Goal: Task Accomplishment & Management: Use online tool/utility

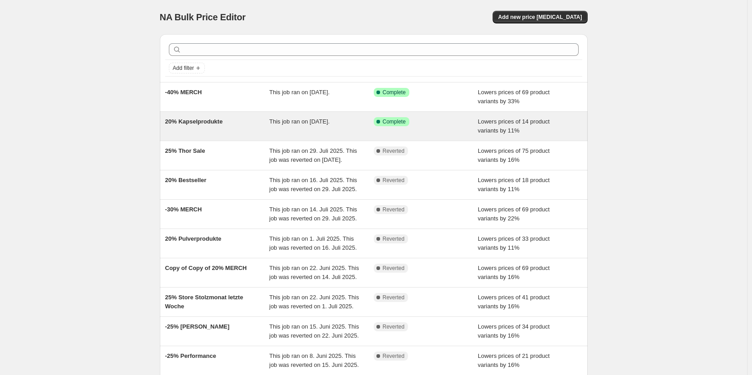
click at [252, 122] on div "20% Kapselprodukte" at bounding box center [217, 126] width 104 height 18
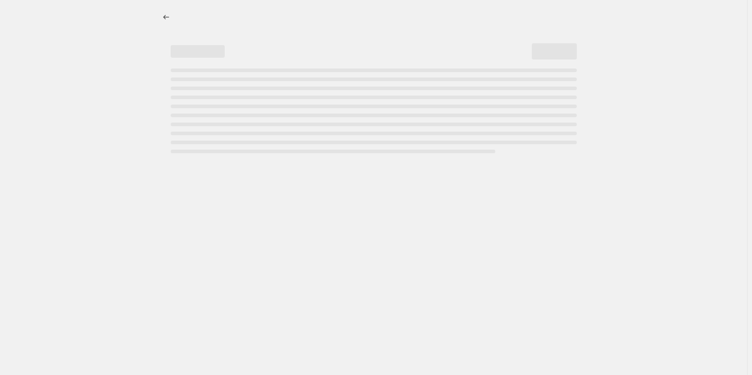
select select "percentage"
select select "no_change"
select select "collection"
select select "not_equal"
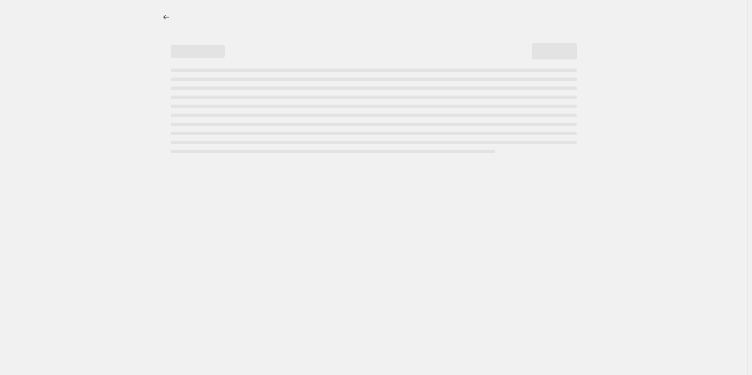
select select "collection"
select select "not_equal"
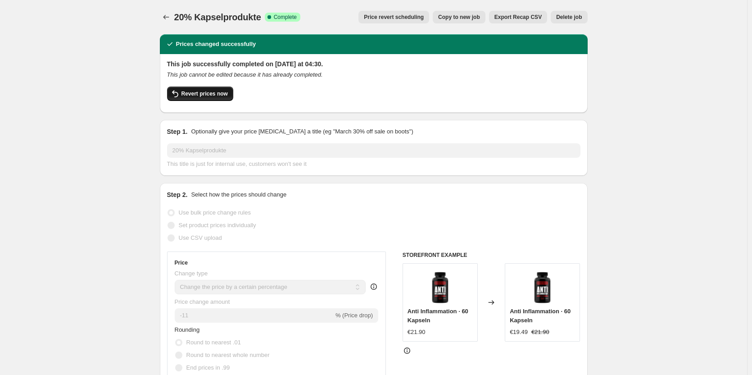
click at [216, 95] on span "Revert prices now" at bounding box center [205, 93] width 46 height 7
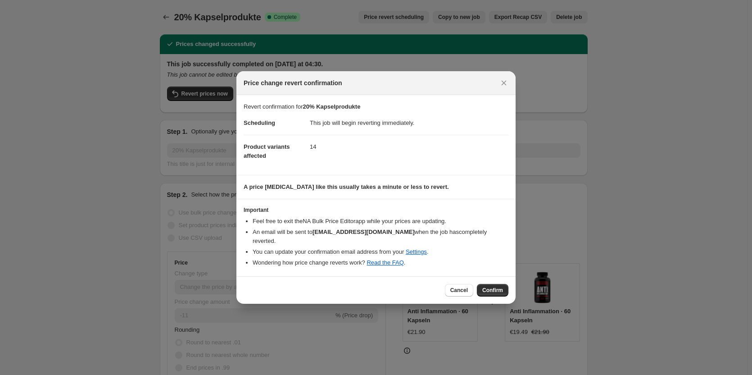
click at [495, 286] on span "Confirm" at bounding box center [492, 289] width 21 height 7
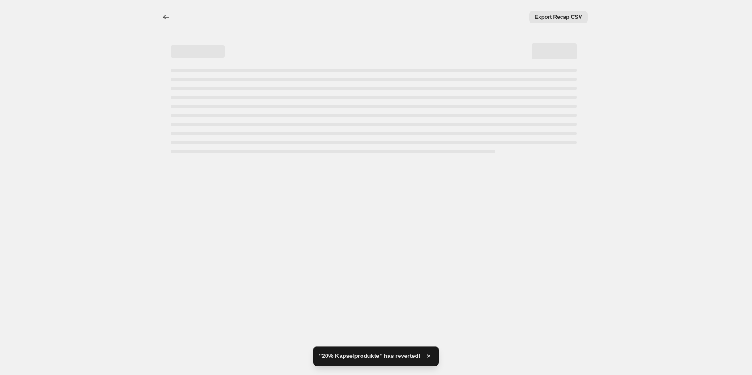
select select "percentage"
select select "no_change"
select select "collection"
select select "not_equal"
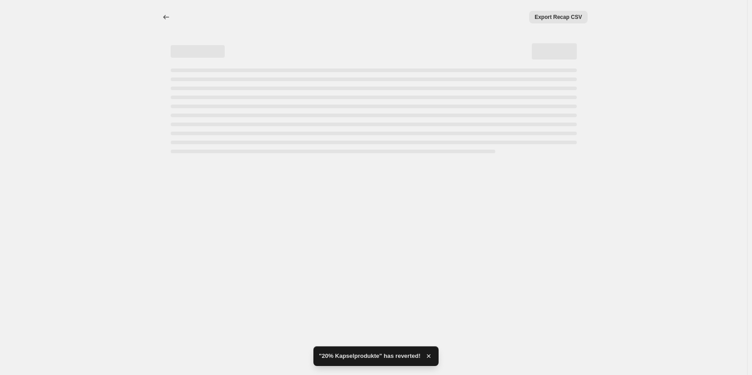
select select "collection"
select select "not_equal"
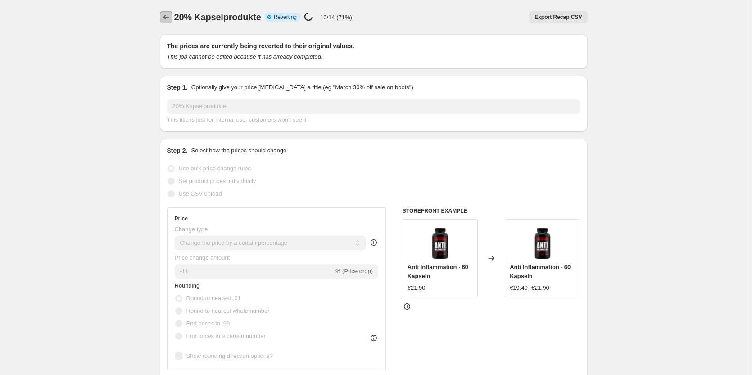
click at [167, 17] on icon "Price change jobs" at bounding box center [166, 17] width 9 height 9
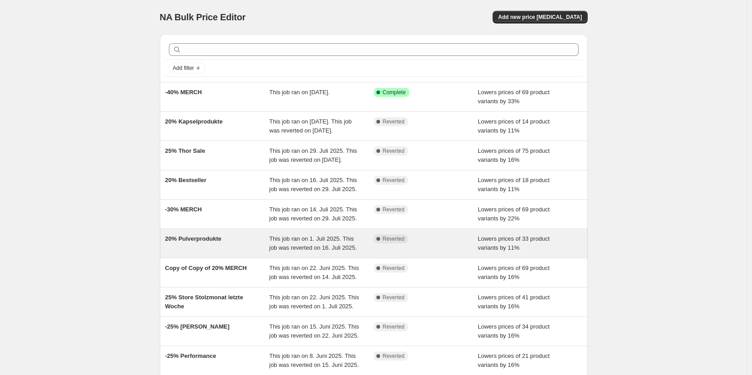
click at [238, 252] on div "20% Pulverprodukte" at bounding box center [217, 243] width 104 height 18
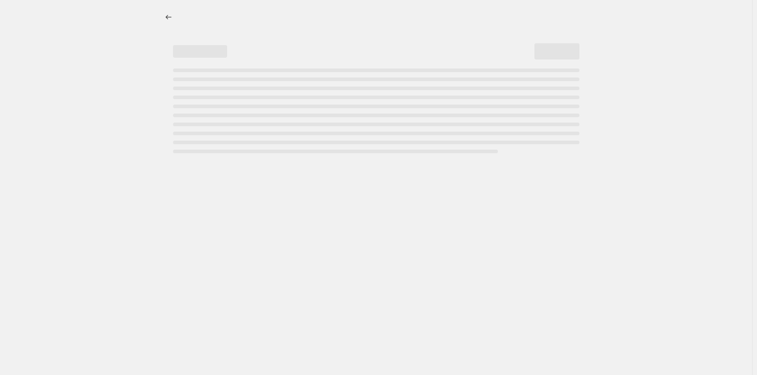
select select "percentage"
select select "no_change"
select select "collection"
select select "not_equal"
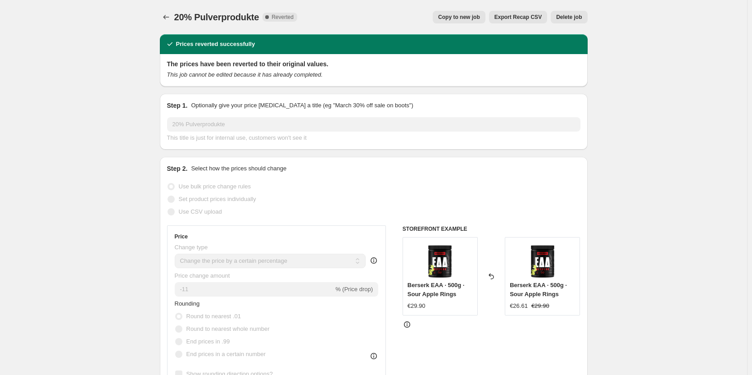
click at [458, 21] on button "Copy to new job" at bounding box center [459, 17] width 53 height 13
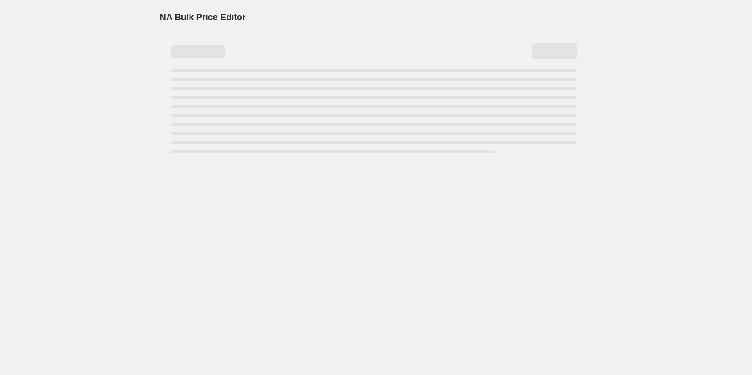
select select "percentage"
select select "no_change"
select select "collection"
select select "not_equal"
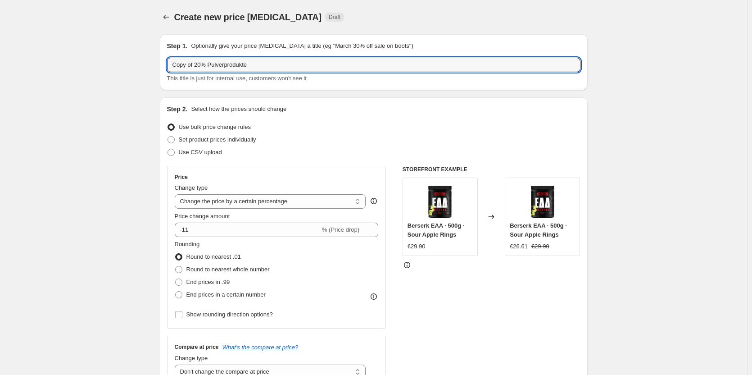
drag, startPoint x: 196, startPoint y: 63, endPoint x: 124, endPoint y: 60, distance: 72.1
type input "20% Pulverprodukte"
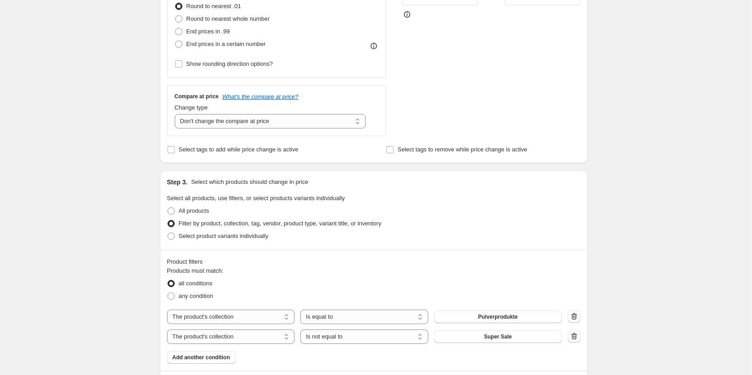
scroll to position [315, 0]
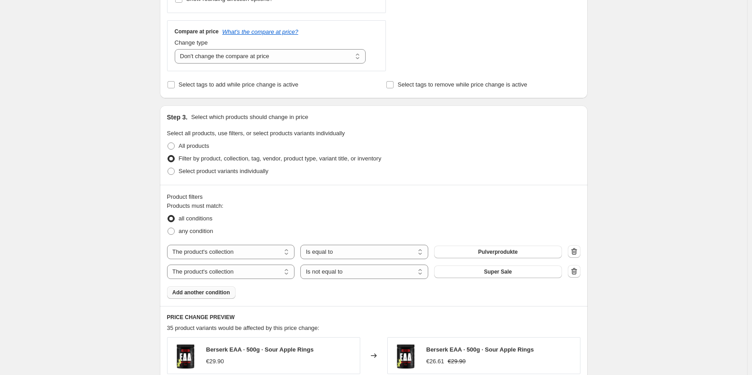
click at [208, 293] on span "Add another condition" at bounding box center [202, 292] width 58 height 7
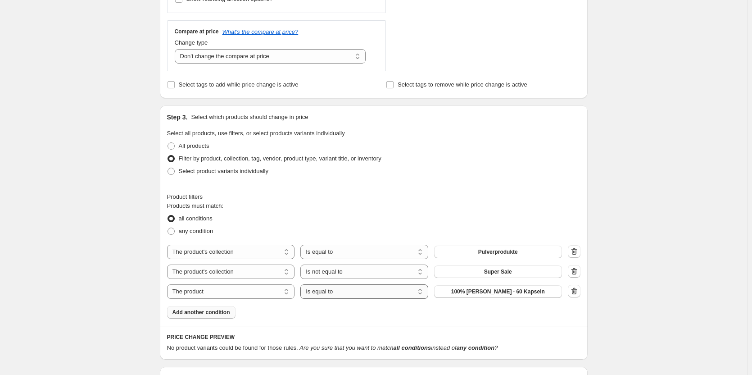
click at [359, 291] on select "Is equal to Is not equal to" at bounding box center [364, 291] width 128 height 14
select select "not_equal"
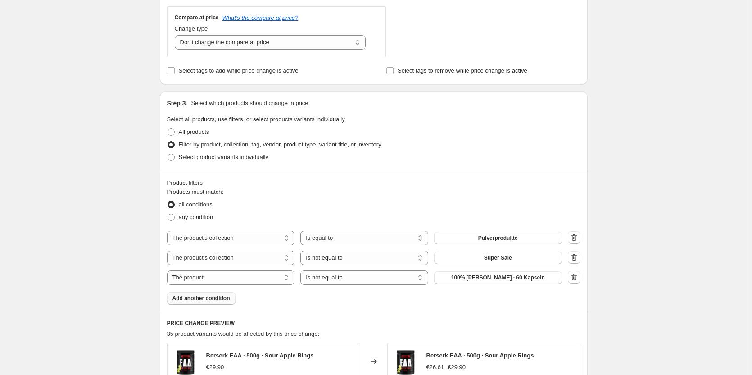
scroll to position [360, 0]
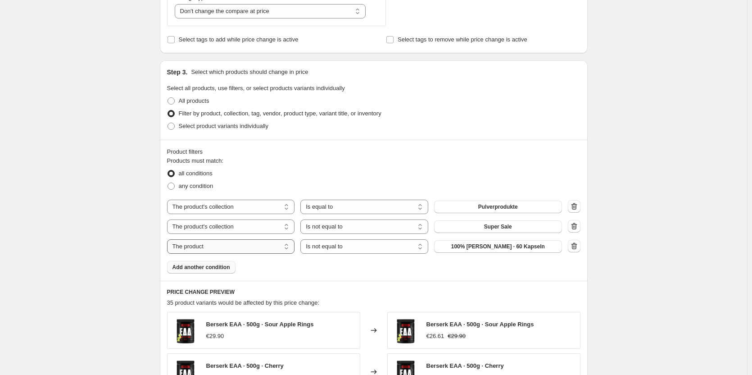
click at [213, 247] on select "The product The product's collection The product's vendor The product's status …" at bounding box center [231, 246] width 128 height 14
select select "collection"
click at [514, 249] on span "Aktuelle Sale" at bounding box center [498, 246] width 34 height 7
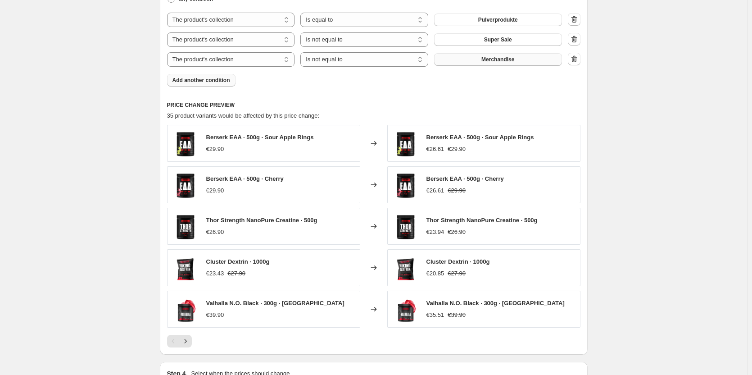
scroll to position [667, 0]
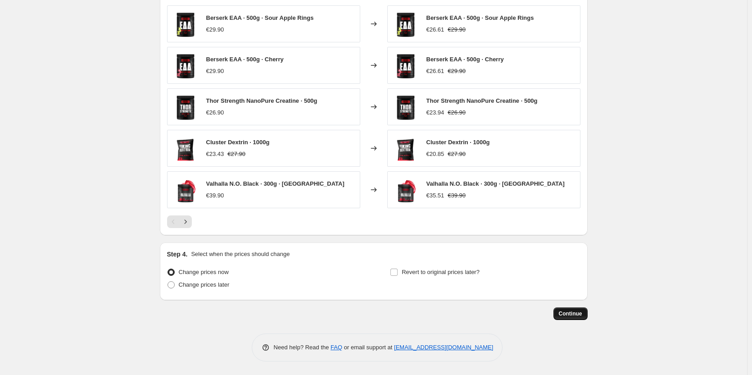
click at [562, 312] on span "Continue" at bounding box center [570, 313] width 23 height 7
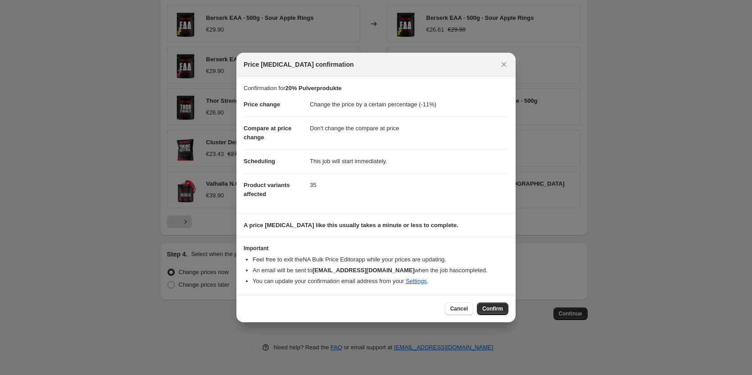
click at [492, 311] on span "Confirm" at bounding box center [492, 308] width 21 height 7
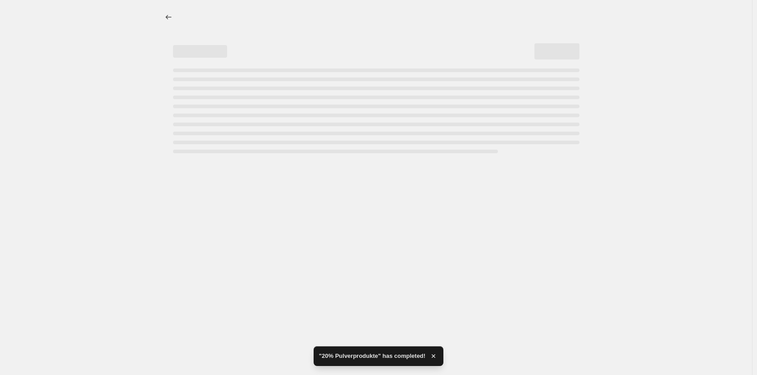
select select "percentage"
select select "no_change"
select select "collection"
select select "not_equal"
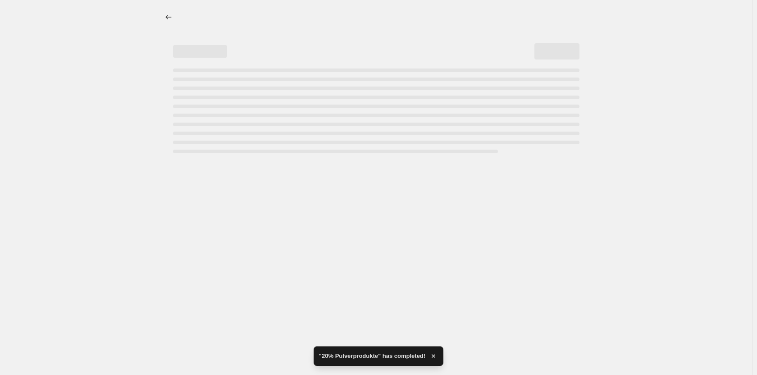
select select "collection"
select select "not_equal"
